Goal: Transaction & Acquisition: Purchase product/service

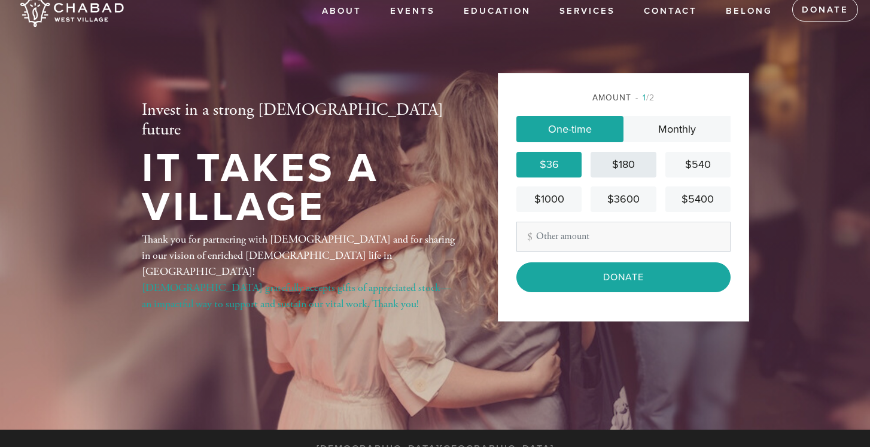
scroll to position [20, 0]
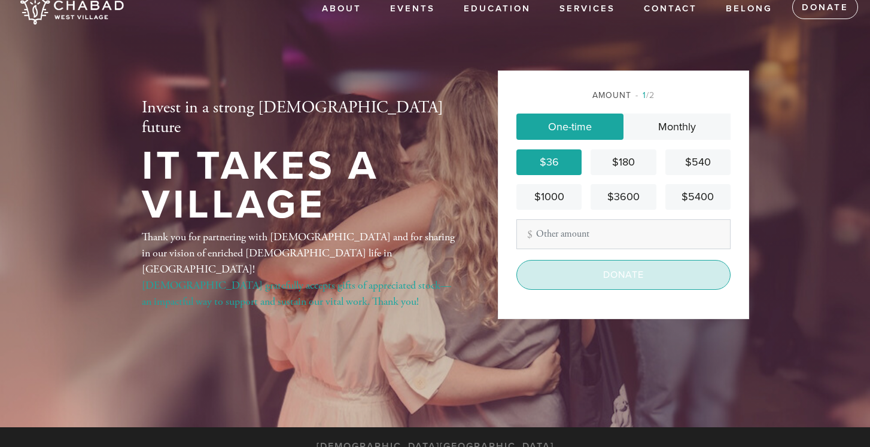
click at [602, 279] on input "Donate" at bounding box center [623, 275] width 214 height 30
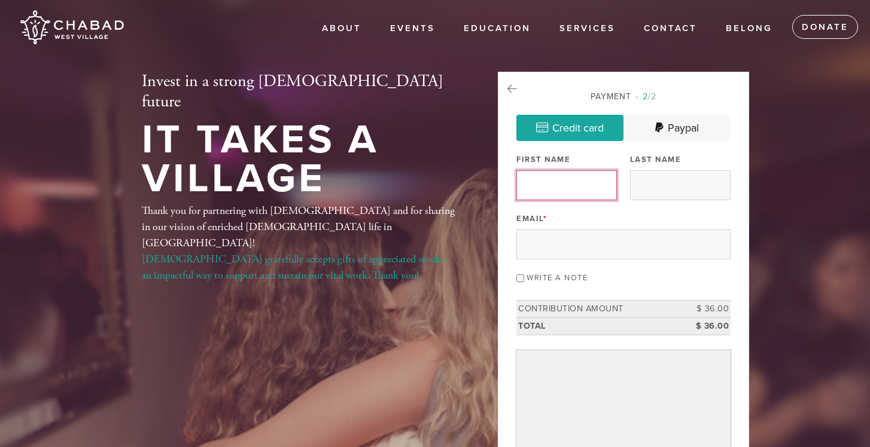
click at [565, 184] on input "First Name" at bounding box center [566, 185] width 100 height 30
type input "[GEOGRAPHIC_DATA]"
type input "[PERSON_NAME]"
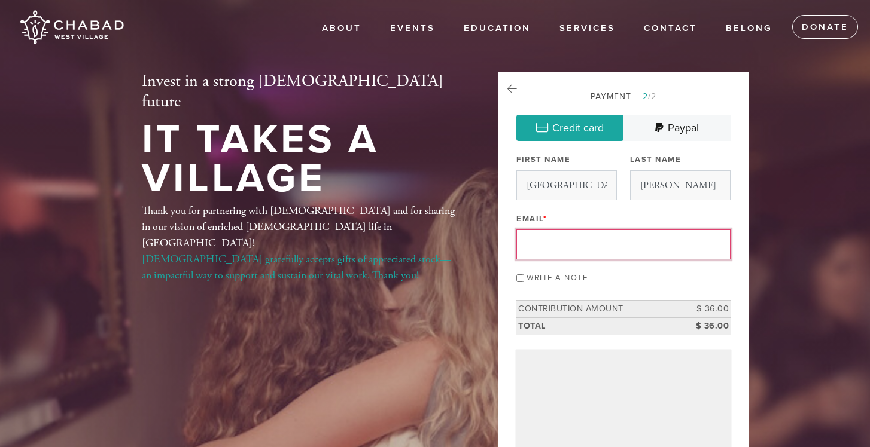
click at [572, 245] on input "Email *" at bounding box center [623, 245] width 214 height 30
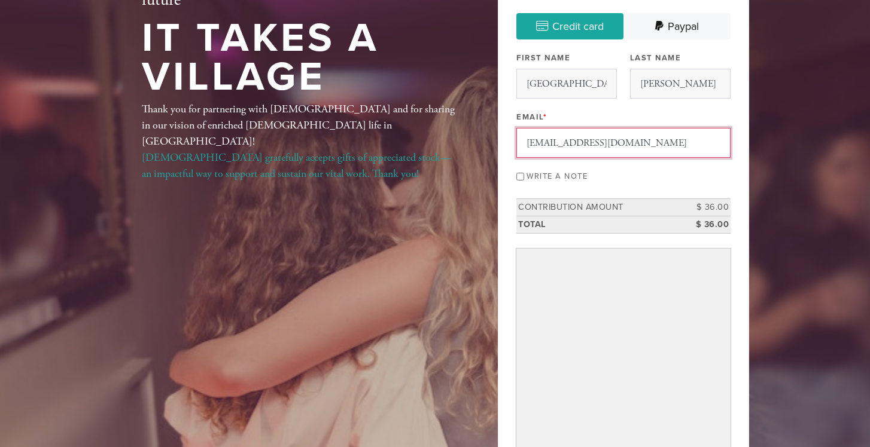
scroll to position [120, 0]
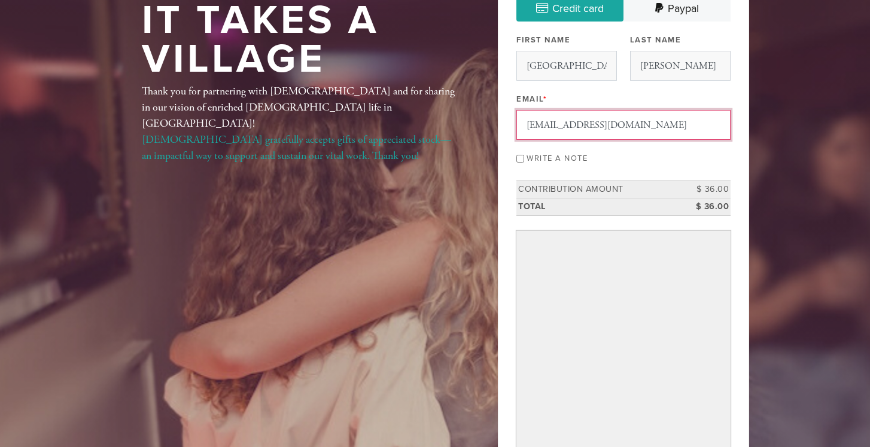
type input "[EMAIL_ADDRESS][DOMAIN_NAME]"
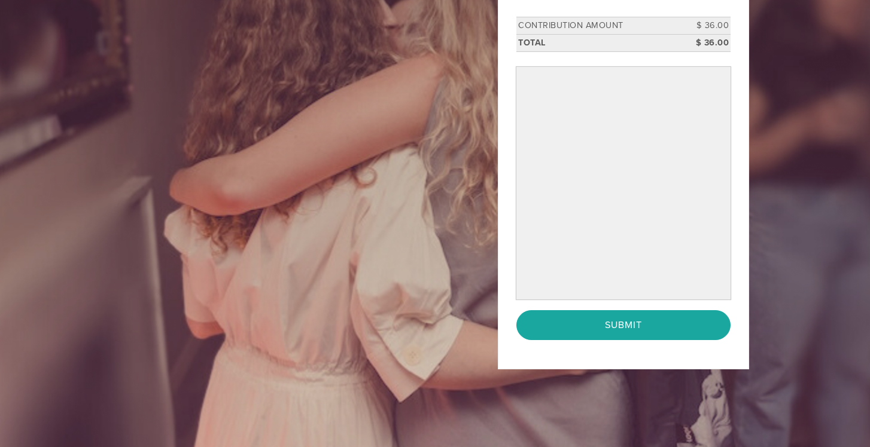
scroll to position [284, 0]
click at [748, 268] on div "Payment 2 /2 Credit card [GEOGRAPHIC_DATA] Payment Processor Pay Later Credit C…" at bounding box center [623, 78] width 251 height 581
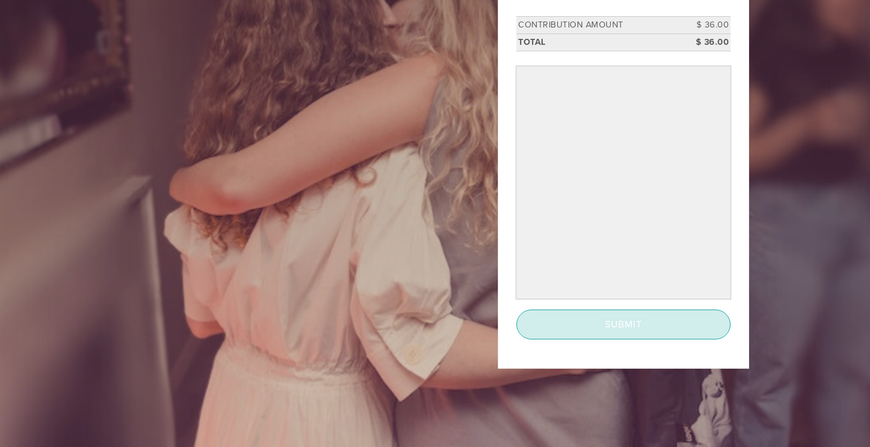
click at [680, 321] on input "Submit" at bounding box center [623, 325] width 214 height 30
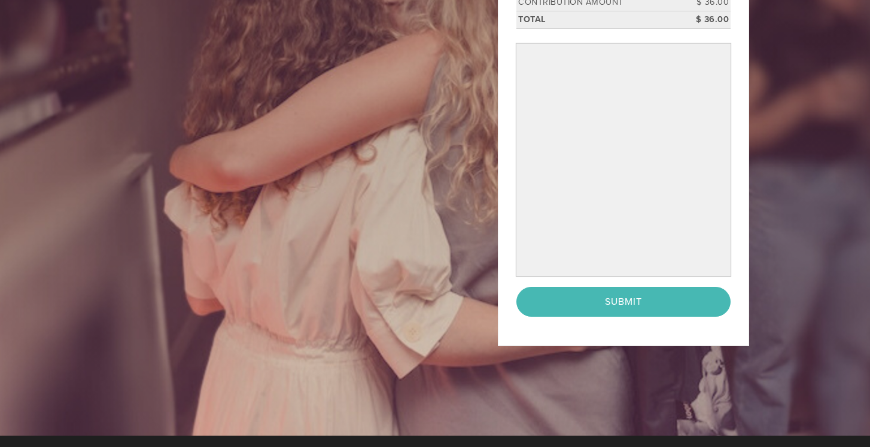
scroll to position [270, 0]
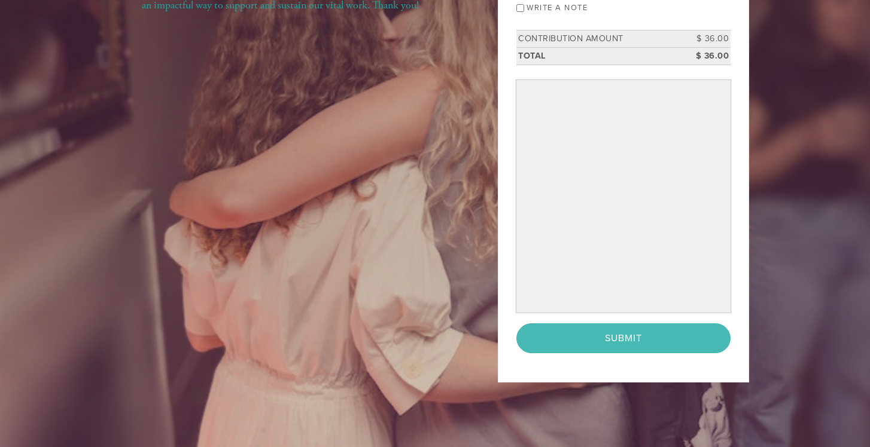
click at [584, 338] on div "< Previous Page Submit" at bounding box center [623, 339] width 214 height 30
